Goal: Complete application form: Complete application form

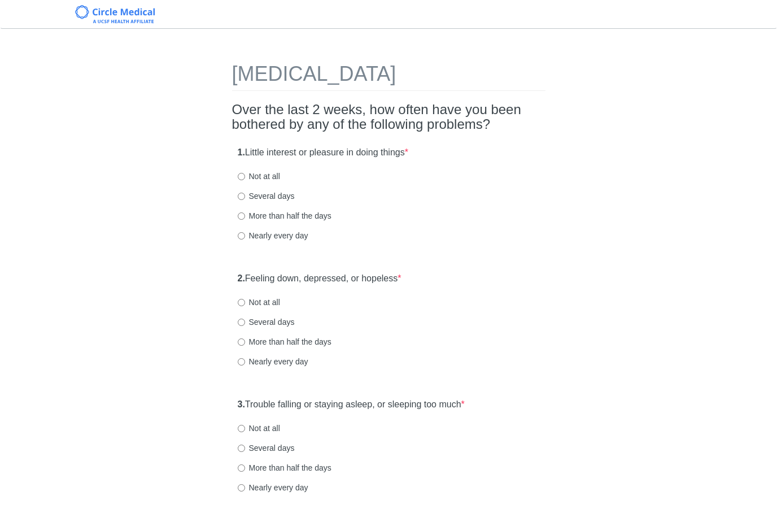
click at [273, 179] on label "Not at all" at bounding box center [259, 176] width 42 height 11
click at [245, 179] on input "Not at all" at bounding box center [241, 176] width 7 height 7
radio input "true"
click at [243, 196] on input "Several days" at bounding box center [241, 196] width 7 height 7
radio input "true"
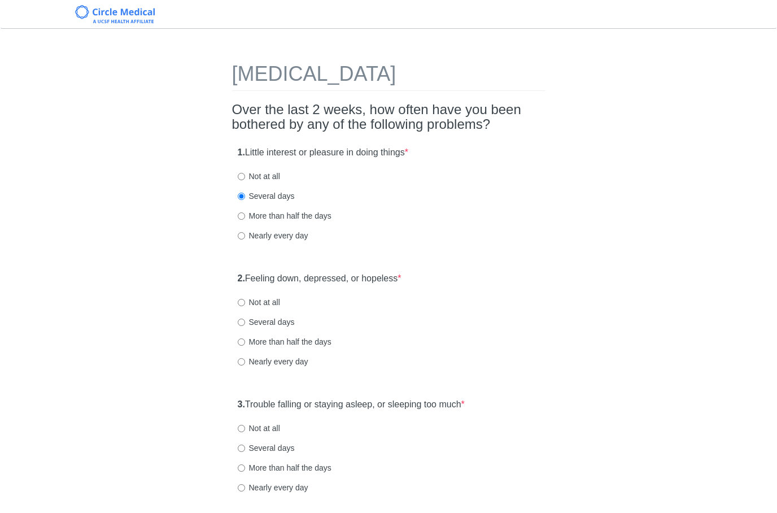
click at [268, 298] on label "Not at all" at bounding box center [259, 302] width 42 height 11
click at [245, 299] on input "Not at all" at bounding box center [241, 302] width 7 height 7
radio input "true"
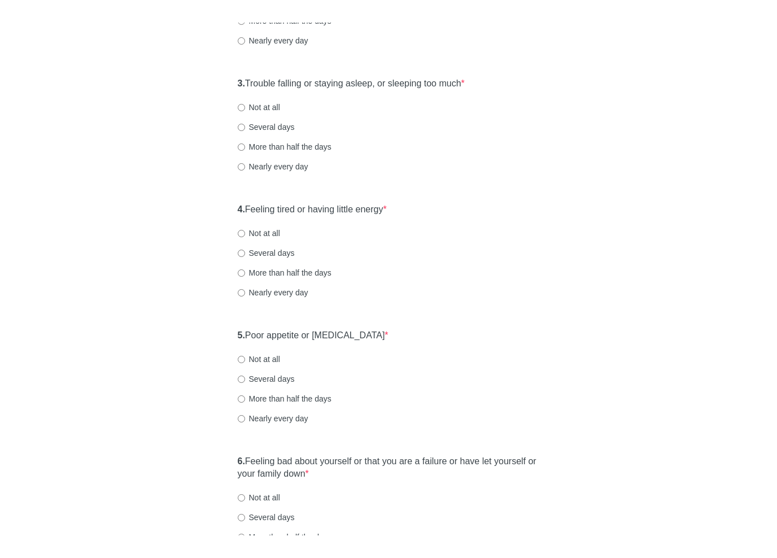
scroll to position [298, 0]
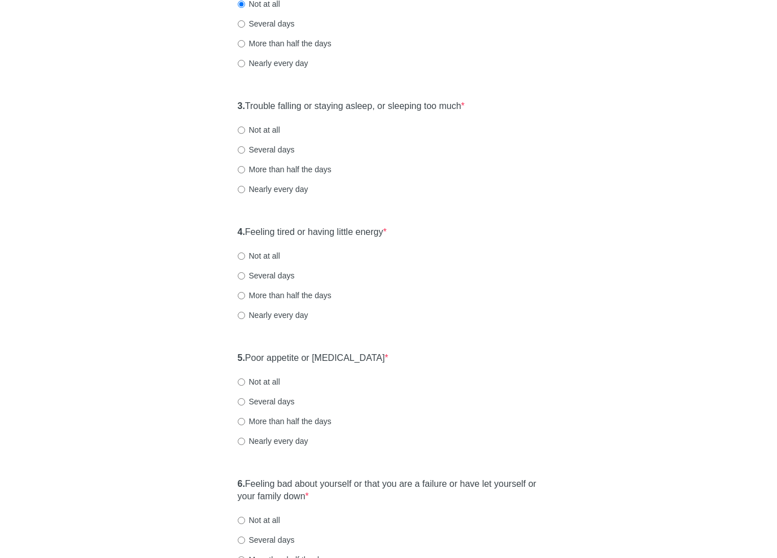
click at [293, 145] on label "Several days" at bounding box center [266, 150] width 57 height 11
click at [245, 147] on input "Several days" at bounding box center [241, 150] width 7 height 7
radio input "true"
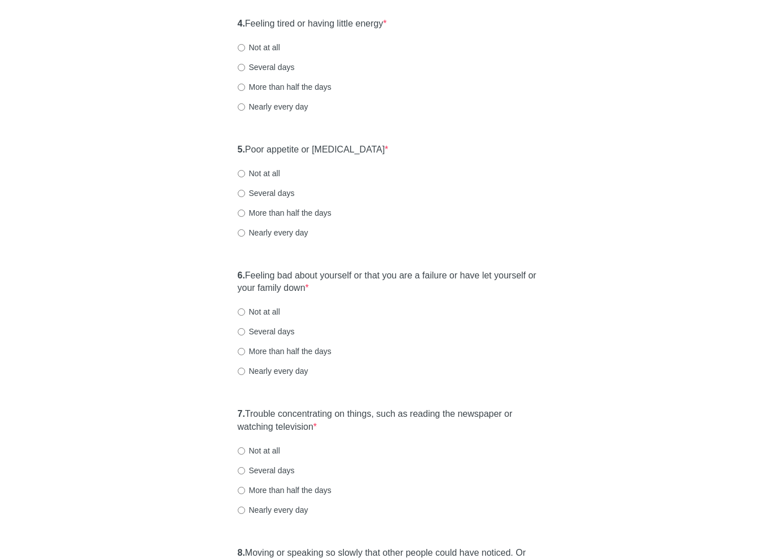
scroll to position [513, 0]
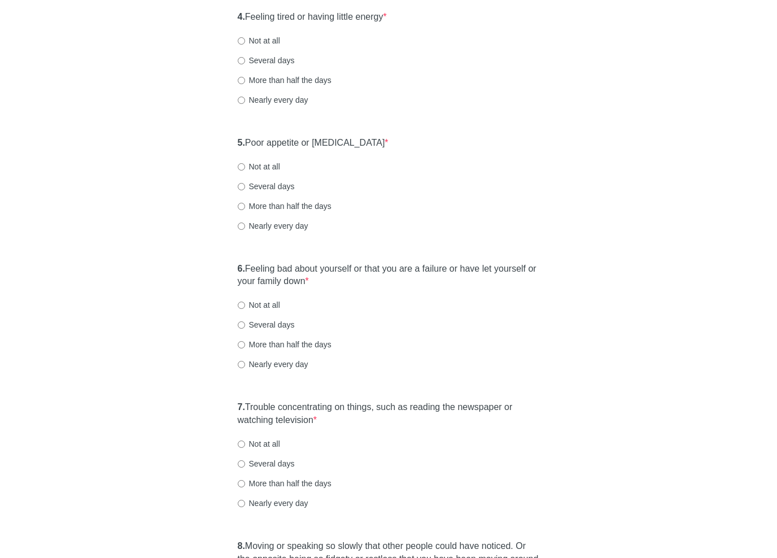
click at [276, 60] on label "Several days" at bounding box center [266, 60] width 57 height 11
click at [245, 60] on input "Several days" at bounding box center [241, 61] width 7 height 7
radio input "true"
click at [268, 162] on label "Not at all" at bounding box center [259, 167] width 42 height 11
click at [245, 164] on input "Not at all" at bounding box center [241, 167] width 7 height 7
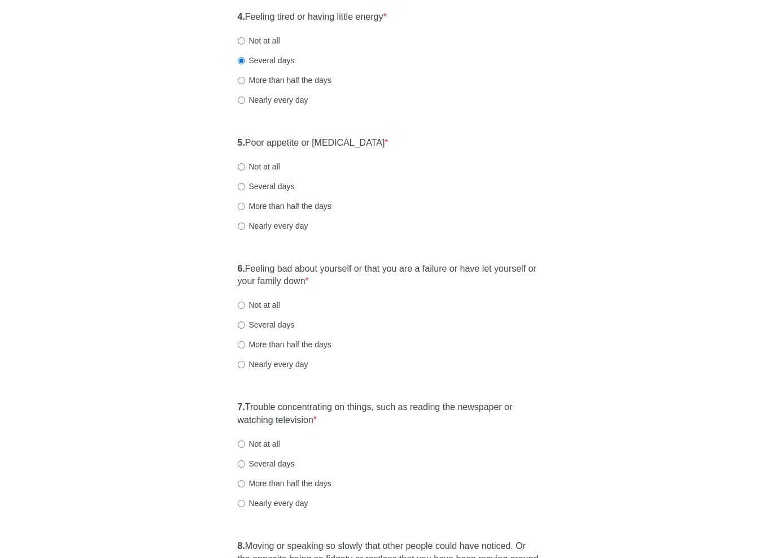
radio input "true"
click at [265, 300] on label "Not at all" at bounding box center [259, 305] width 42 height 11
click at [245, 302] on input "Not at all" at bounding box center [241, 305] width 7 height 7
radio input "true"
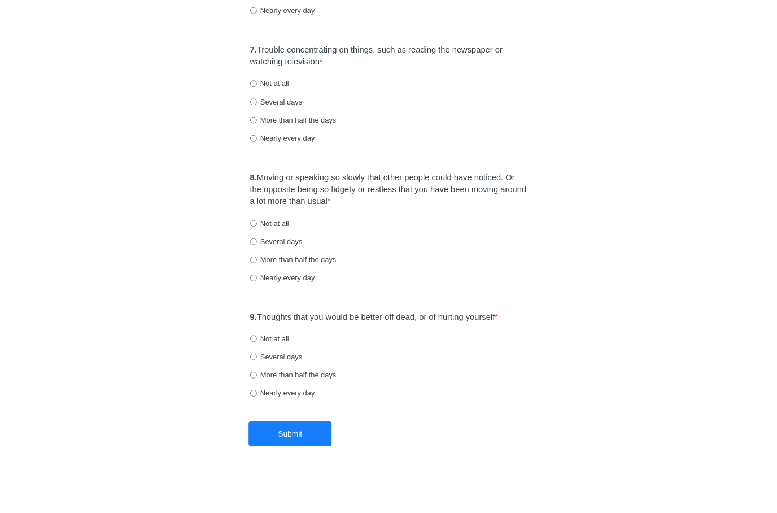
scroll to position [900, 0]
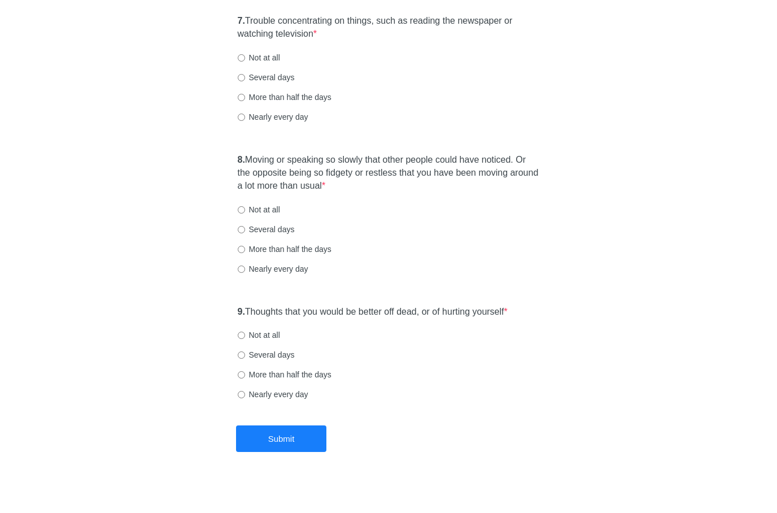
click at [394, 352] on div "Several days" at bounding box center [389, 354] width 302 height 11
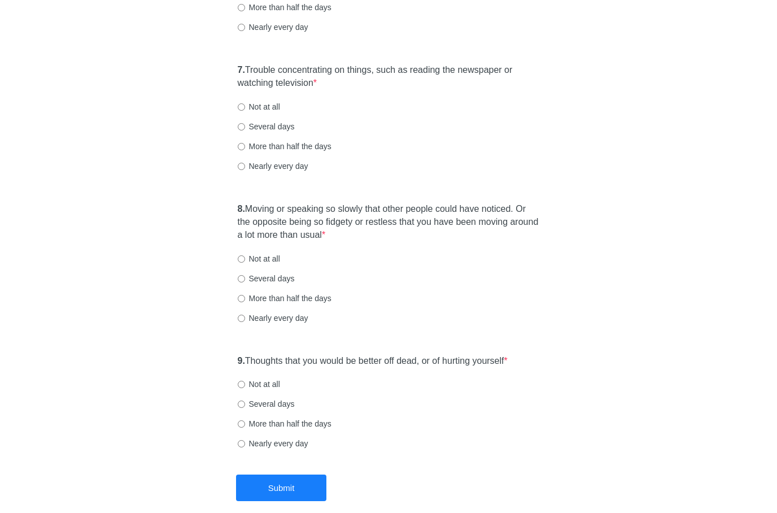
scroll to position [849, 0]
click at [258, 107] on label "Not at all" at bounding box center [259, 108] width 42 height 11
click at [245, 107] on input "Not at all" at bounding box center [241, 108] width 7 height 7
radio input "true"
click at [245, 257] on input "Not at all" at bounding box center [241, 260] width 7 height 7
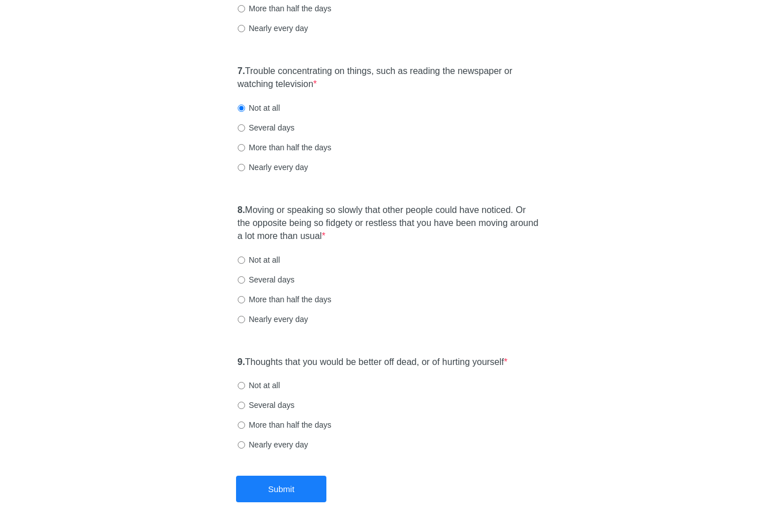
radio input "true"
click at [242, 390] on div "9. Thoughts that you would be better off dead, or of hurting yourself * Not at …" at bounding box center [388, 409] width 313 height 117
click at [245, 382] on input "Not at all" at bounding box center [241, 385] width 7 height 7
radio input "true"
click at [282, 482] on button "Submit" at bounding box center [281, 489] width 90 height 27
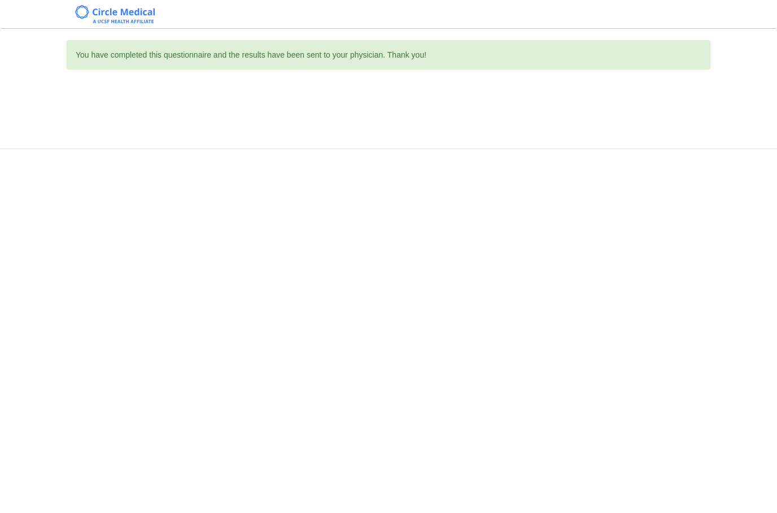
scroll to position [0, 0]
